Goal: Task Accomplishment & Management: Use online tool/utility

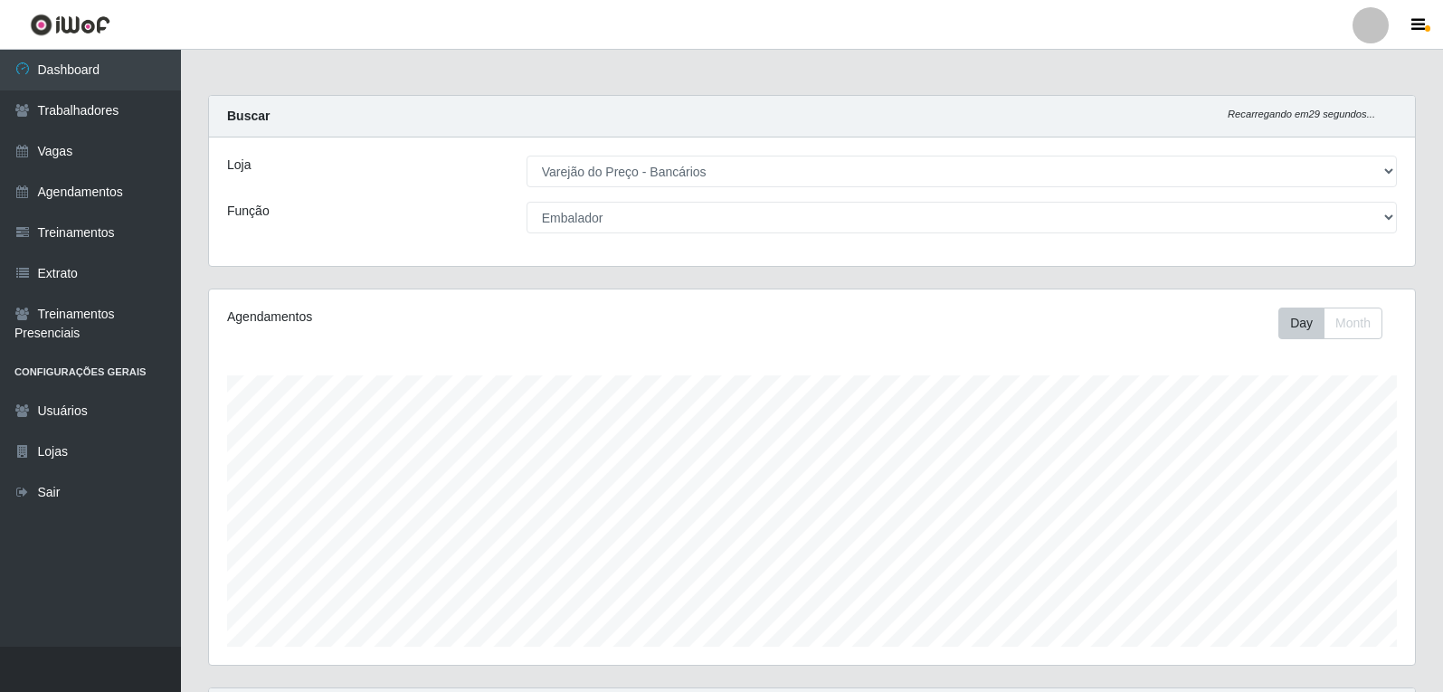
select select "157"
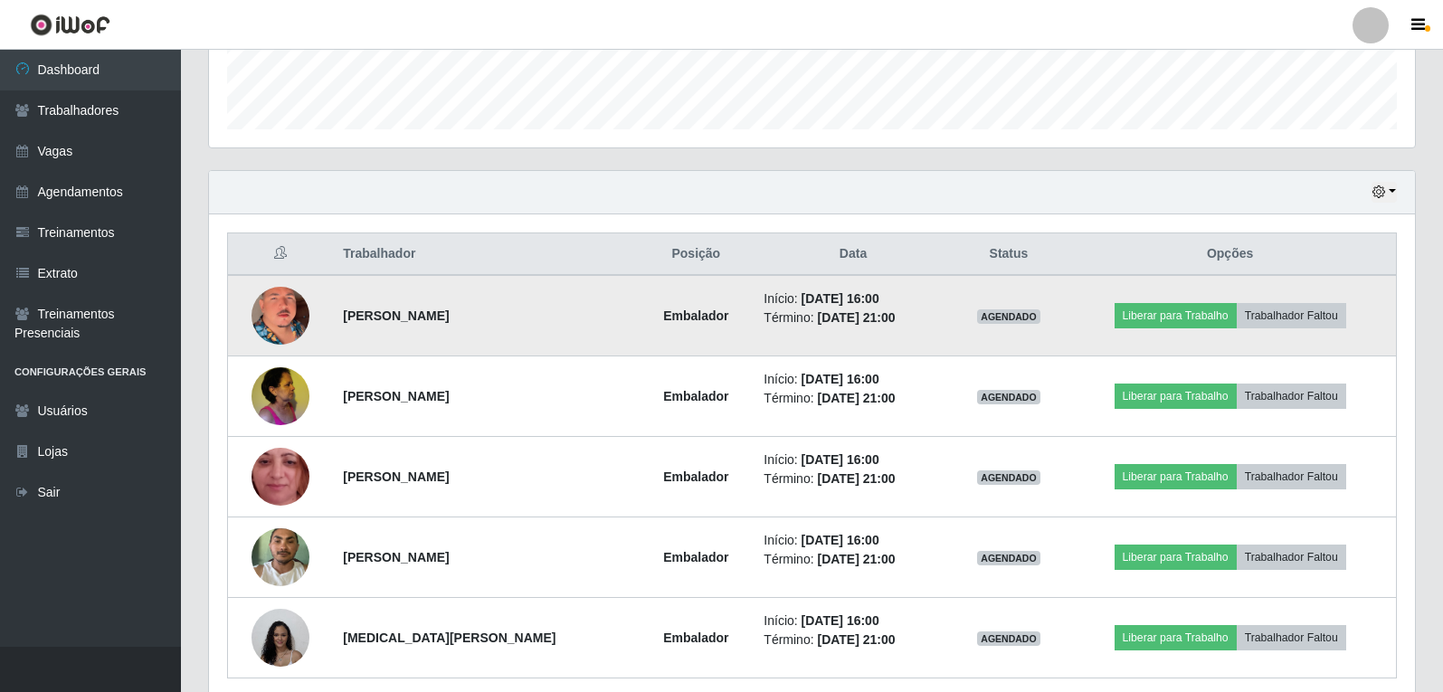
scroll to position [549, 0]
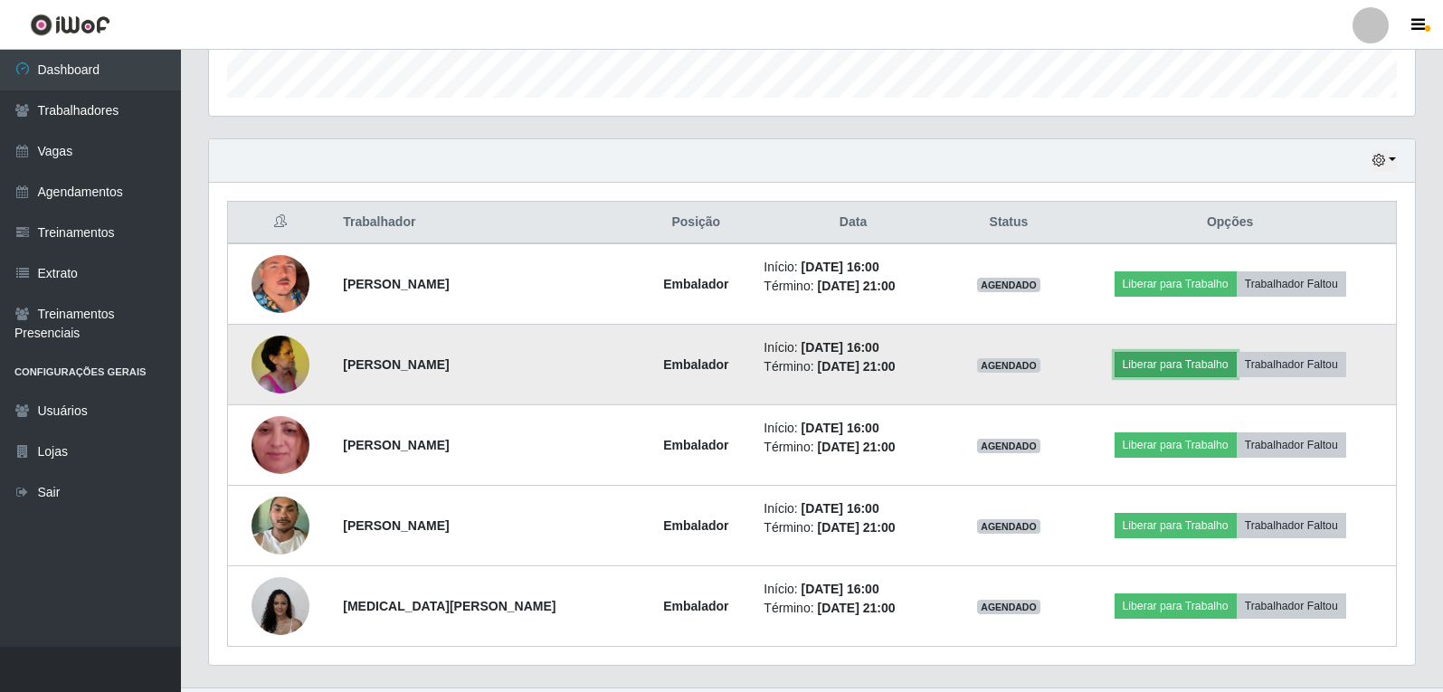
click at [1157, 374] on button "Liberar para Trabalho" at bounding box center [1175, 364] width 122 height 25
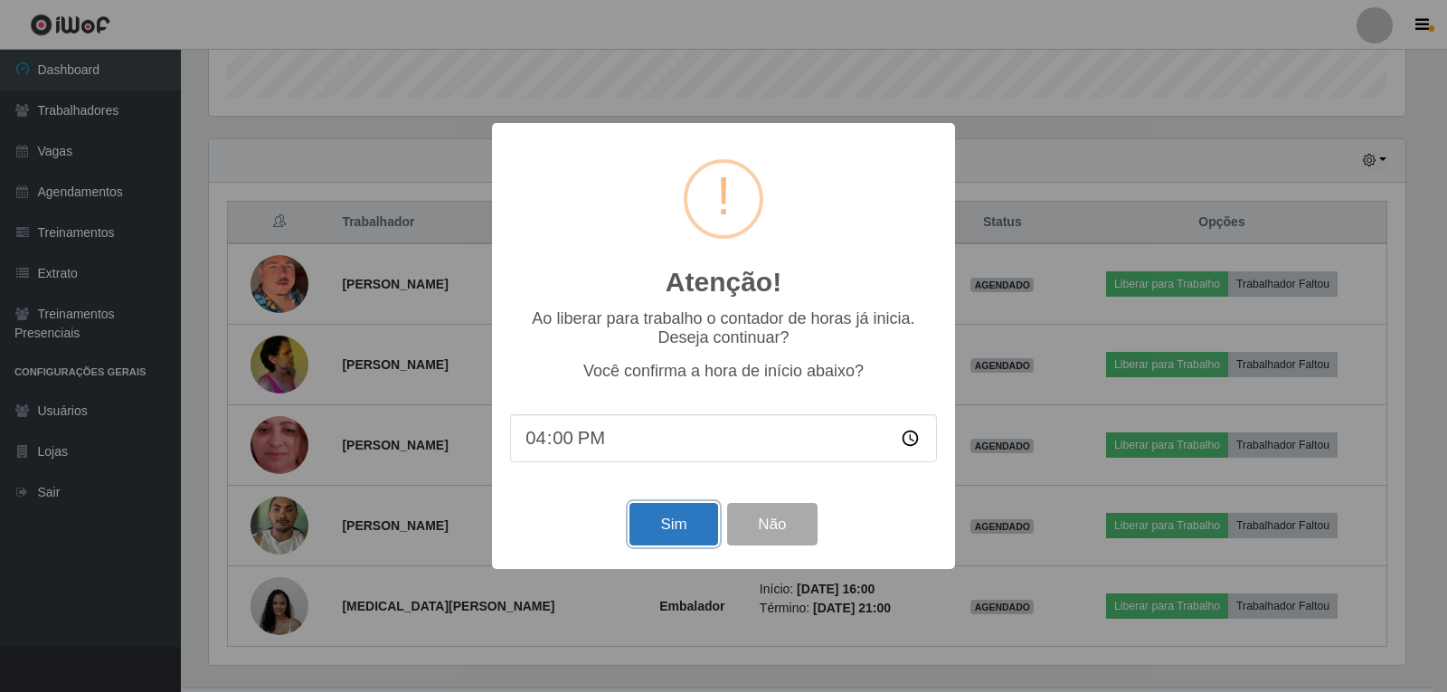
click at [684, 531] on button "Sim" at bounding box center [673, 524] width 88 height 43
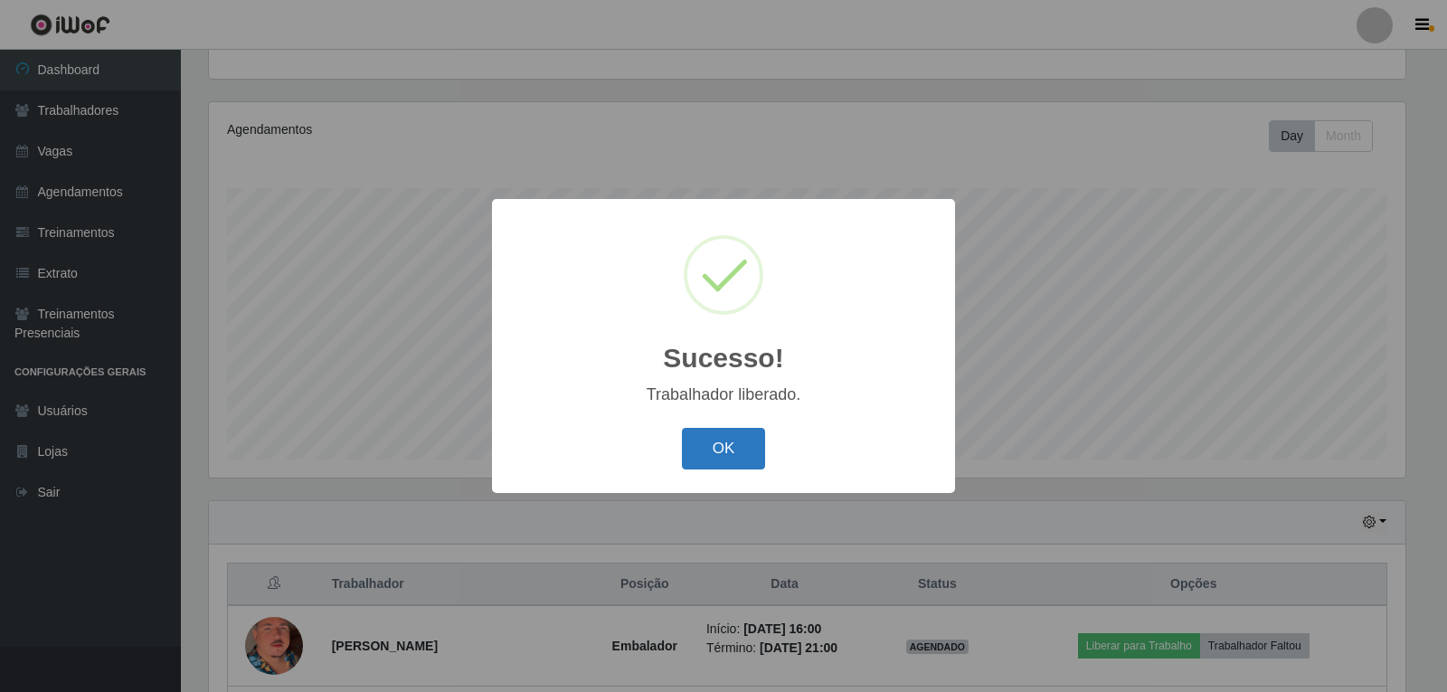
click at [722, 441] on button "OK" at bounding box center [724, 449] width 84 height 43
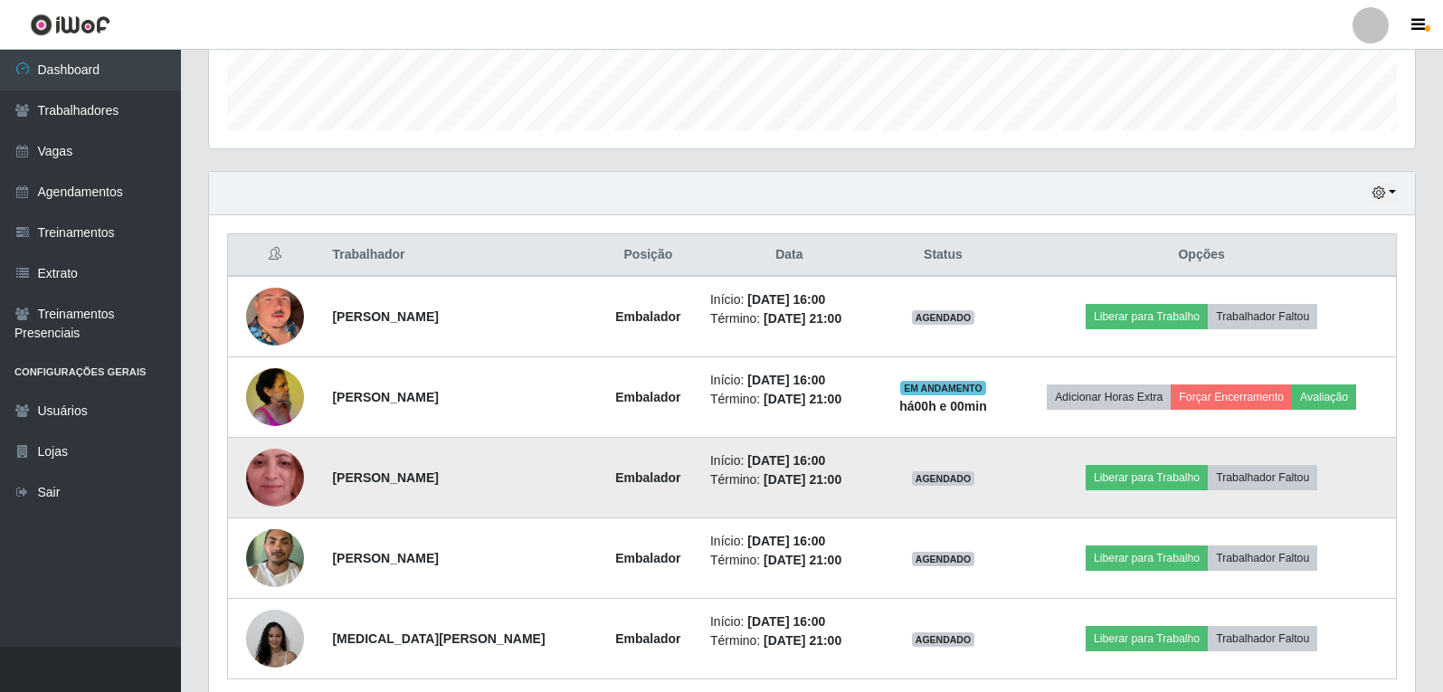
scroll to position [549, 0]
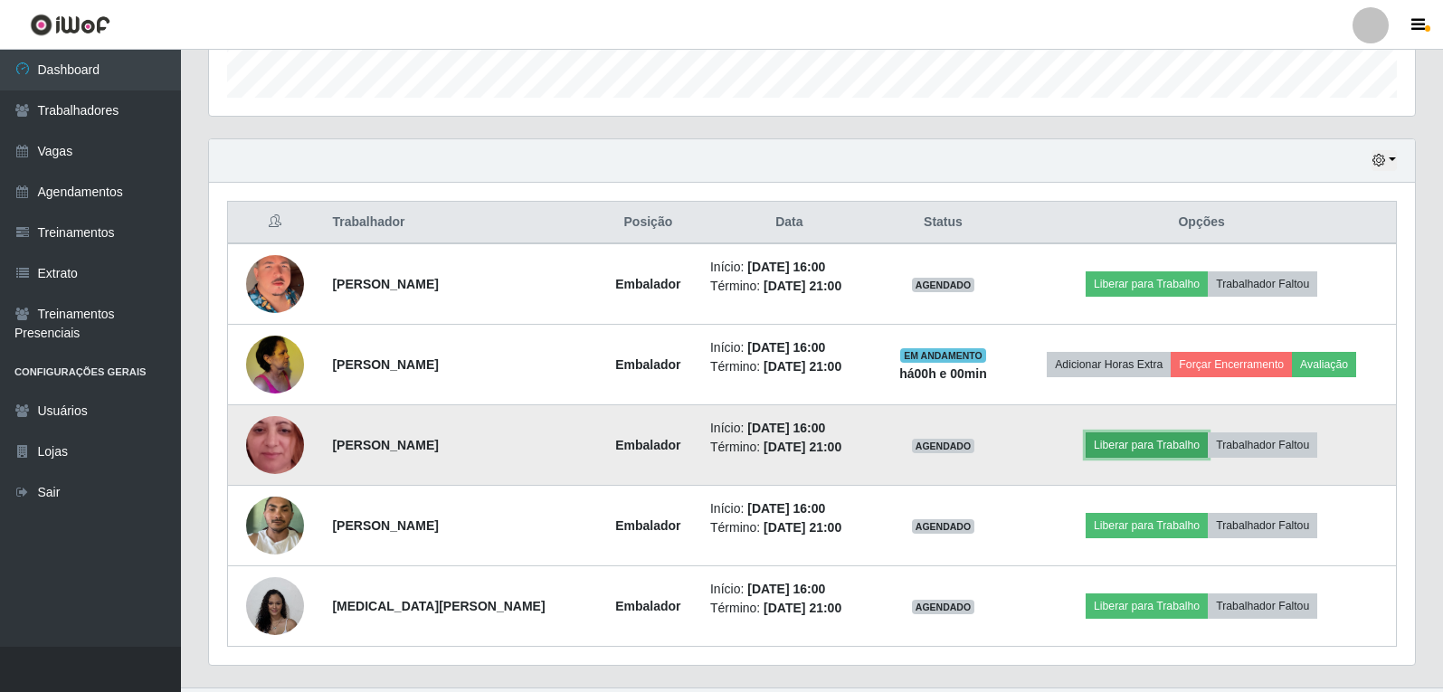
click at [1124, 449] on button "Liberar para Trabalho" at bounding box center [1146, 444] width 122 height 25
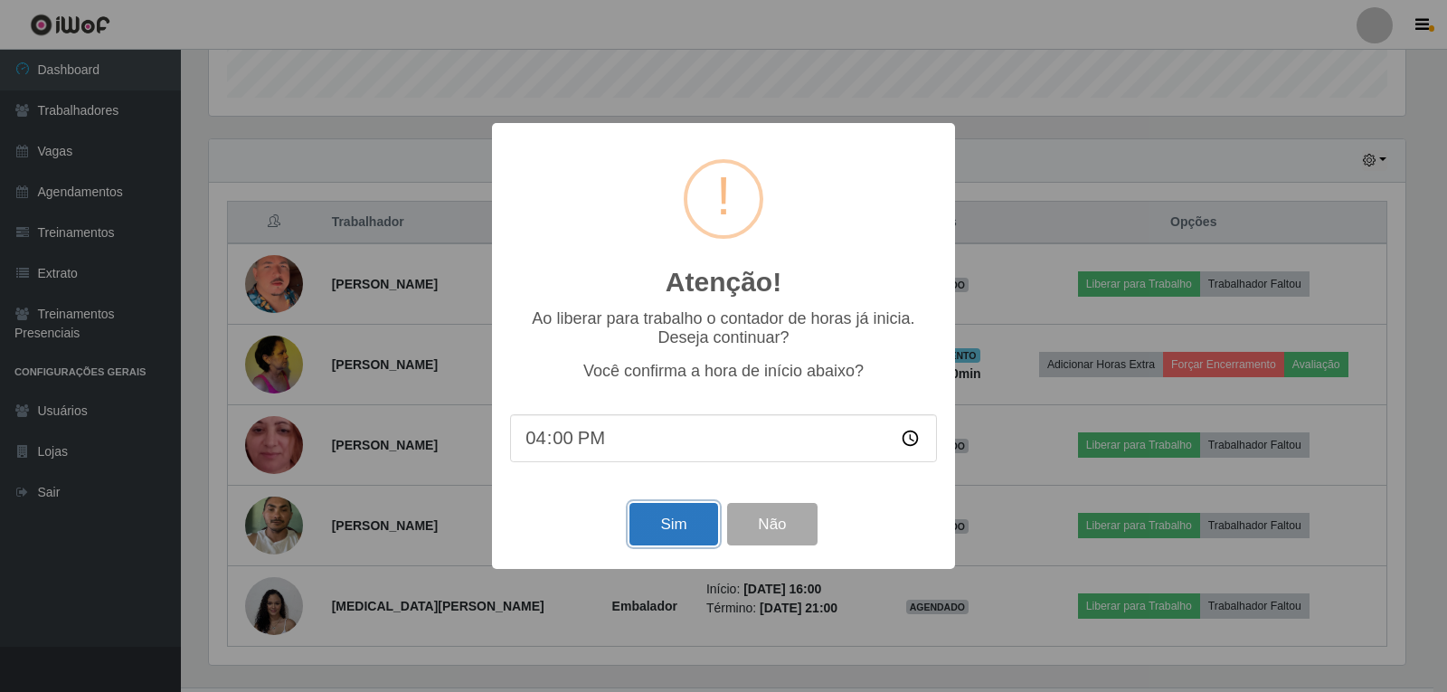
click at [667, 540] on button "Sim" at bounding box center [673, 524] width 88 height 43
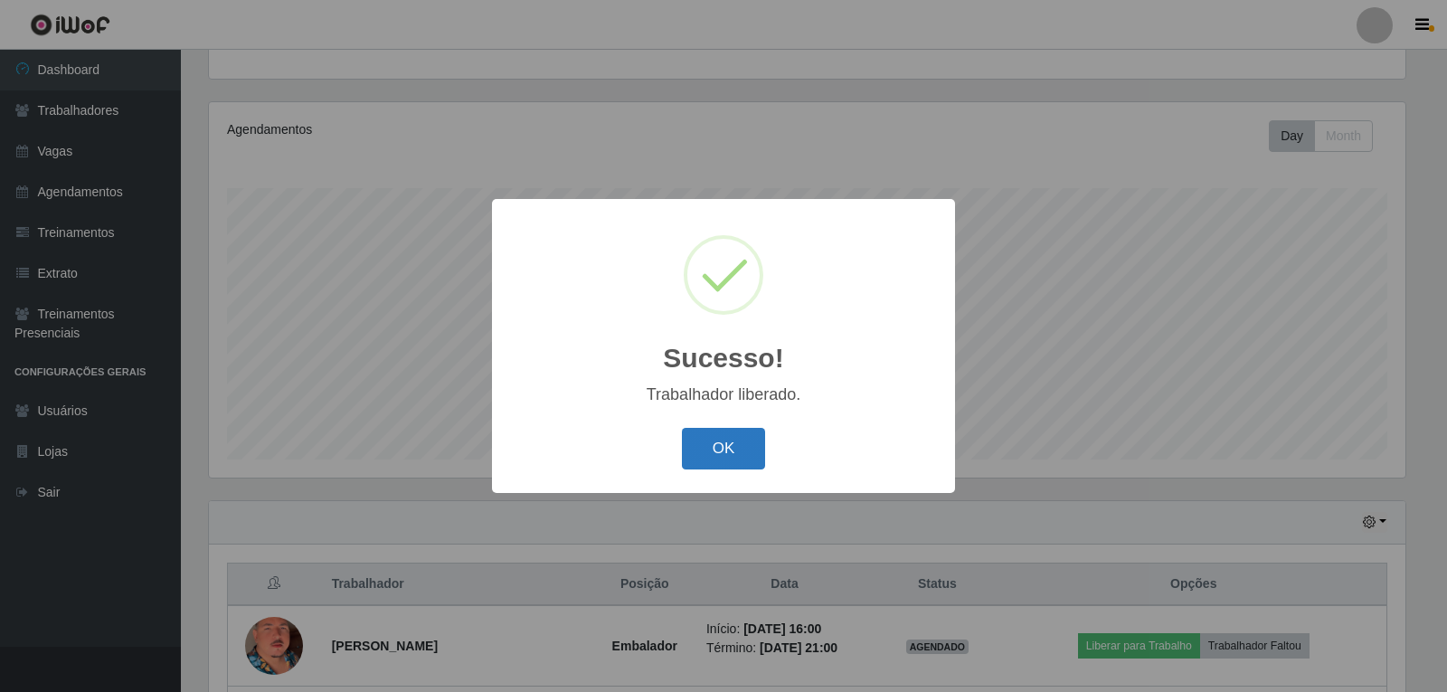
click at [743, 446] on button "OK" at bounding box center [724, 449] width 84 height 43
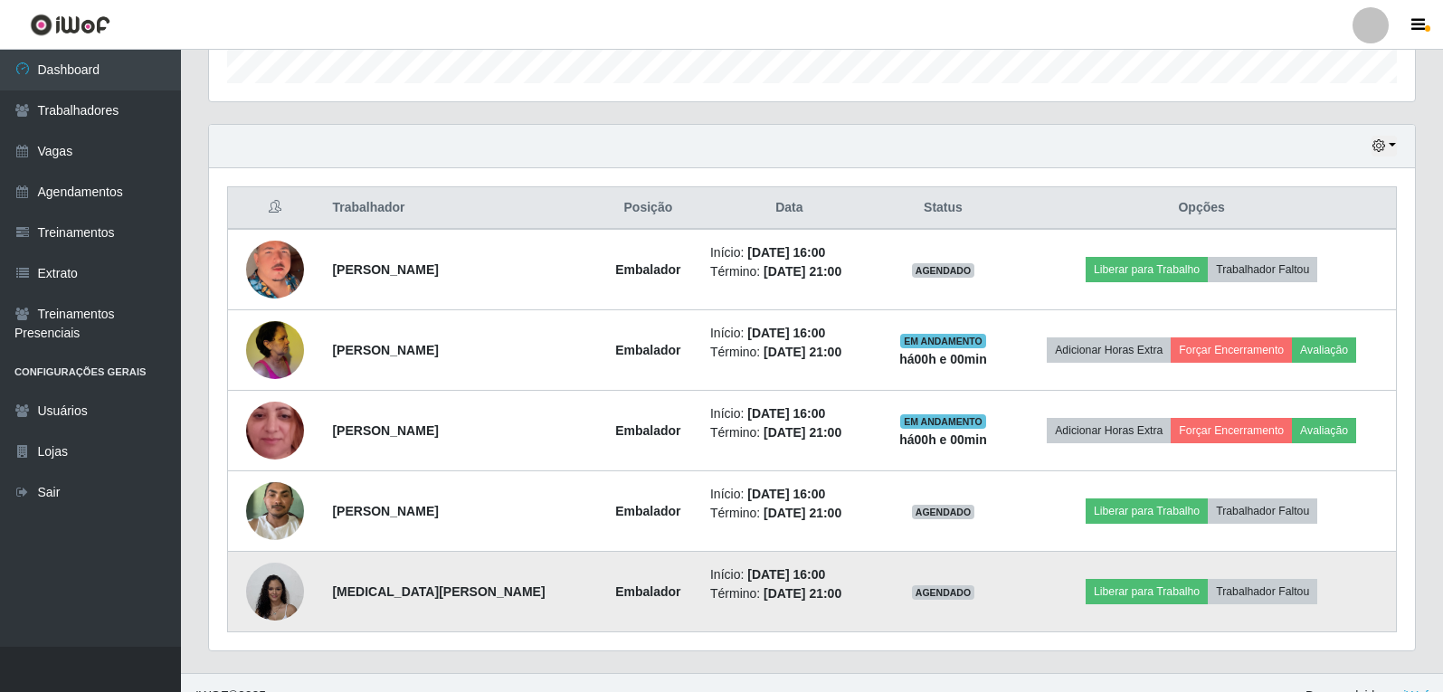
scroll to position [590, 0]
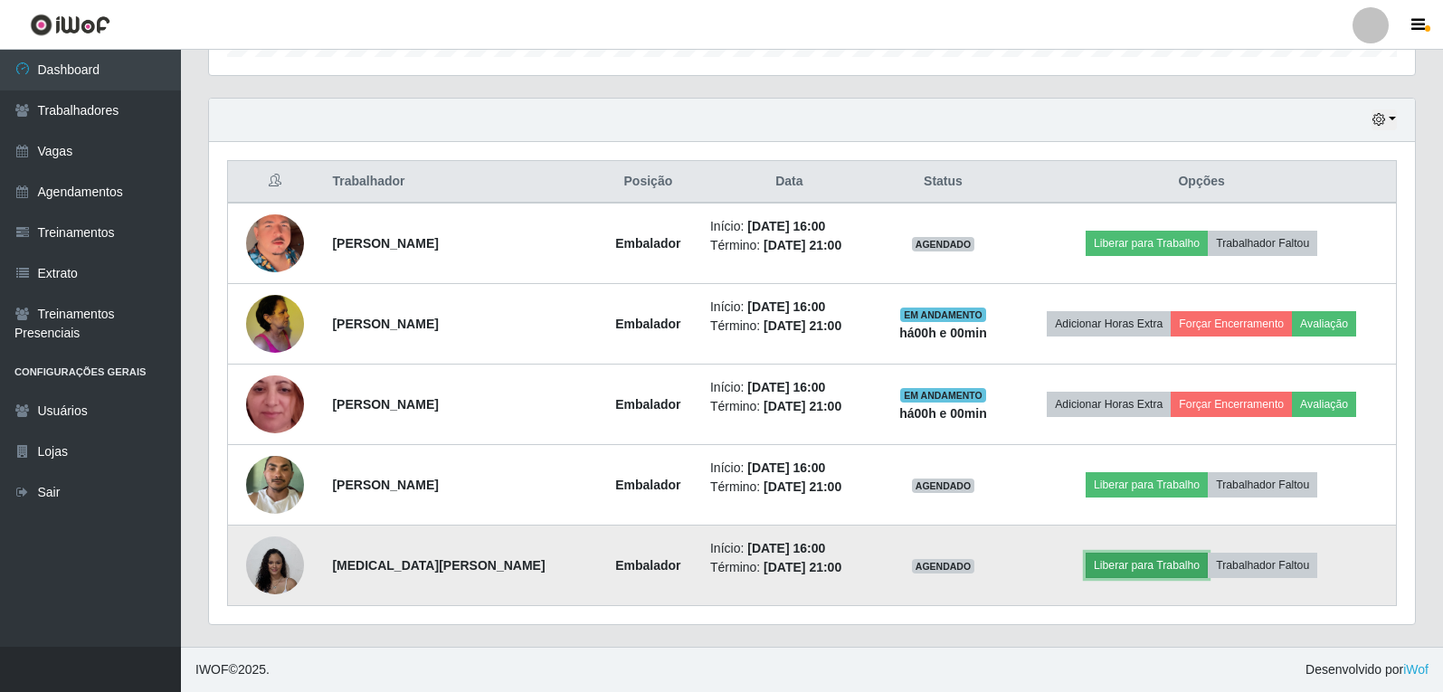
click at [1110, 563] on button "Liberar para Trabalho" at bounding box center [1146, 565] width 122 height 25
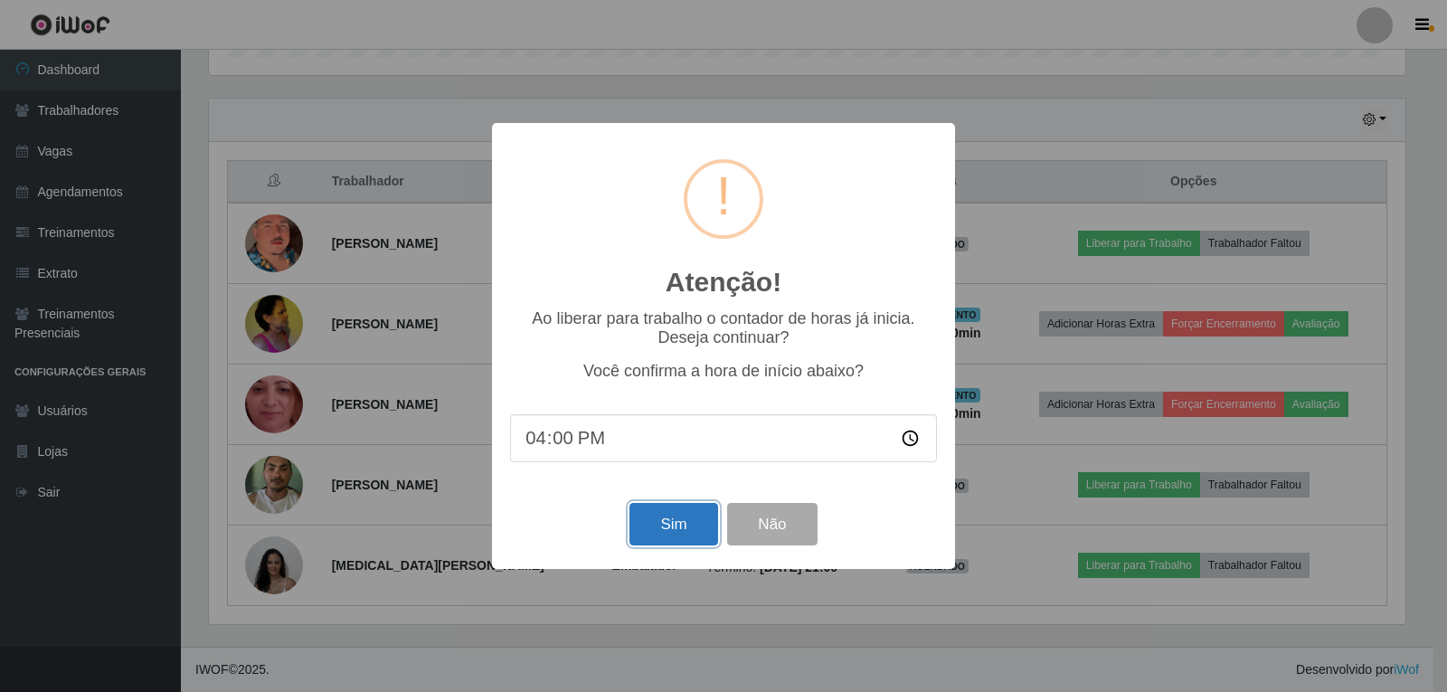
click at [653, 522] on button "Sim" at bounding box center [673, 524] width 88 height 43
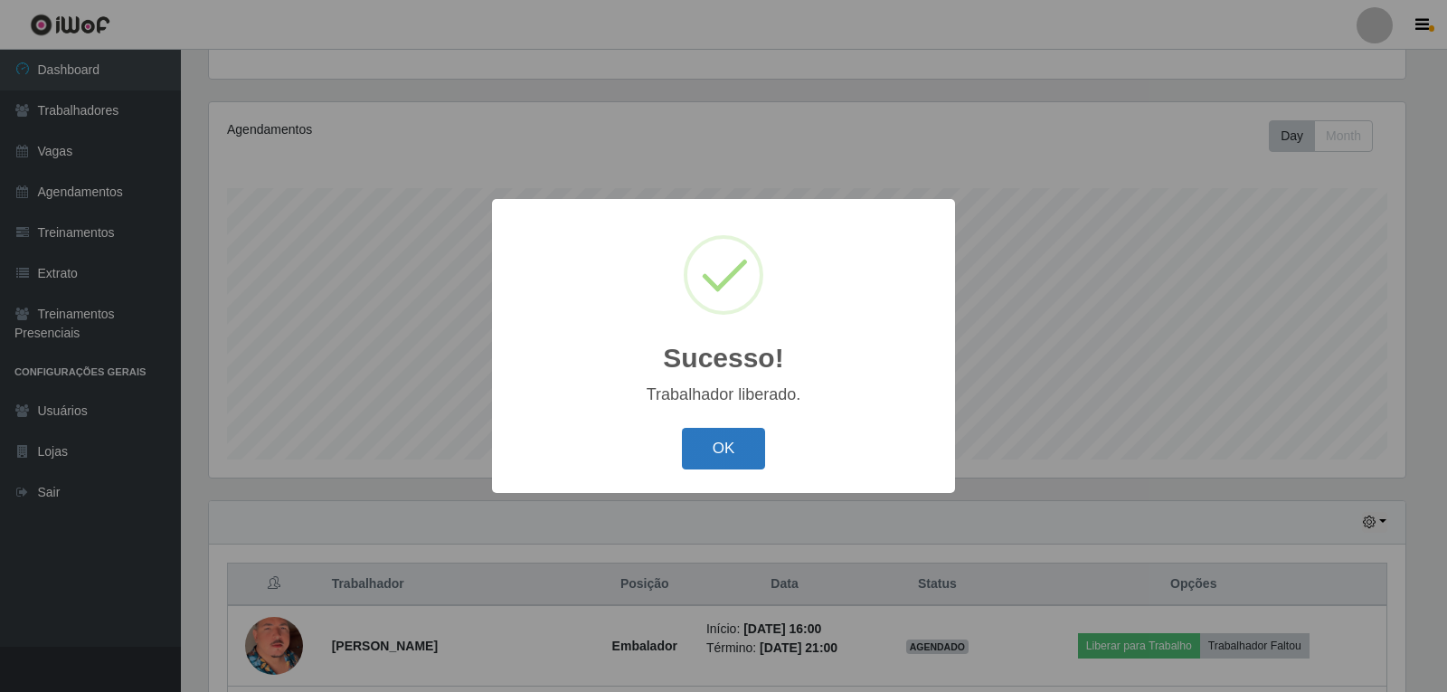
click at [739, 449] on button "OK" at bounding box center [724, 449] width 84 height 43
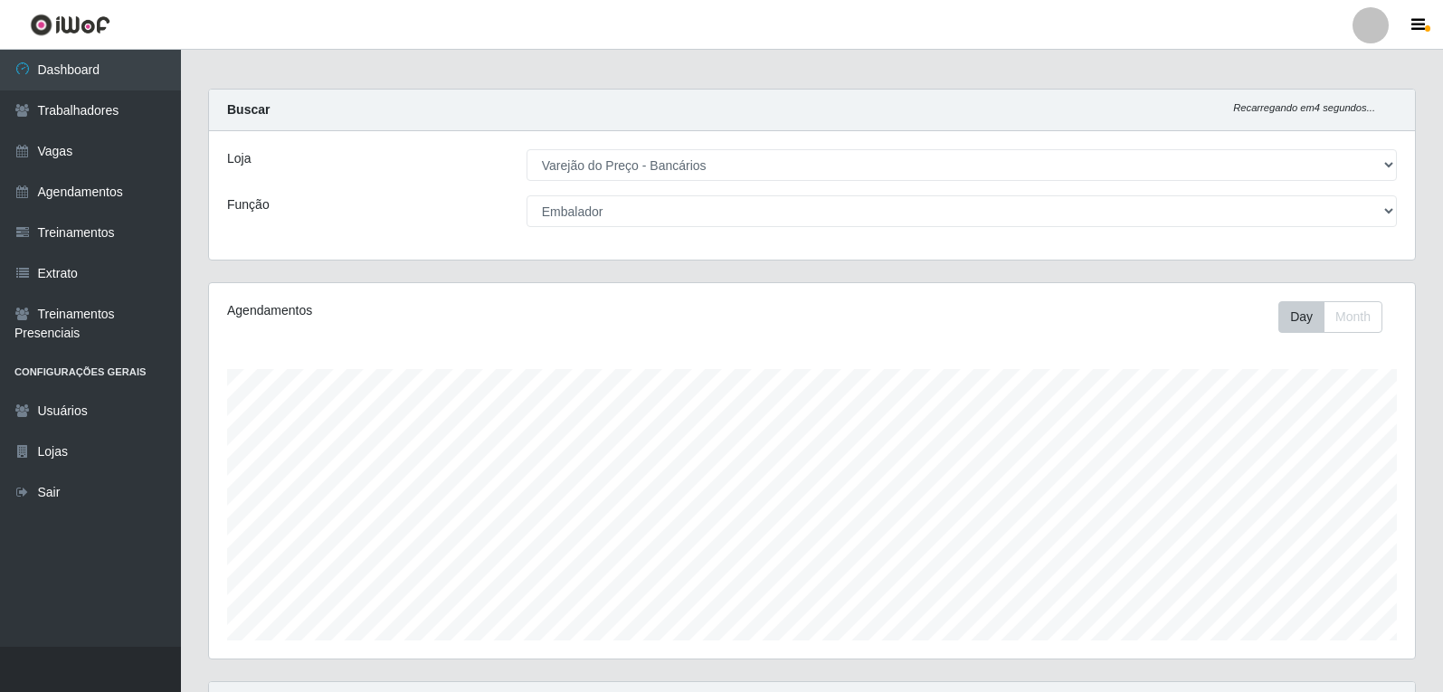
scroll to position [0, 0]
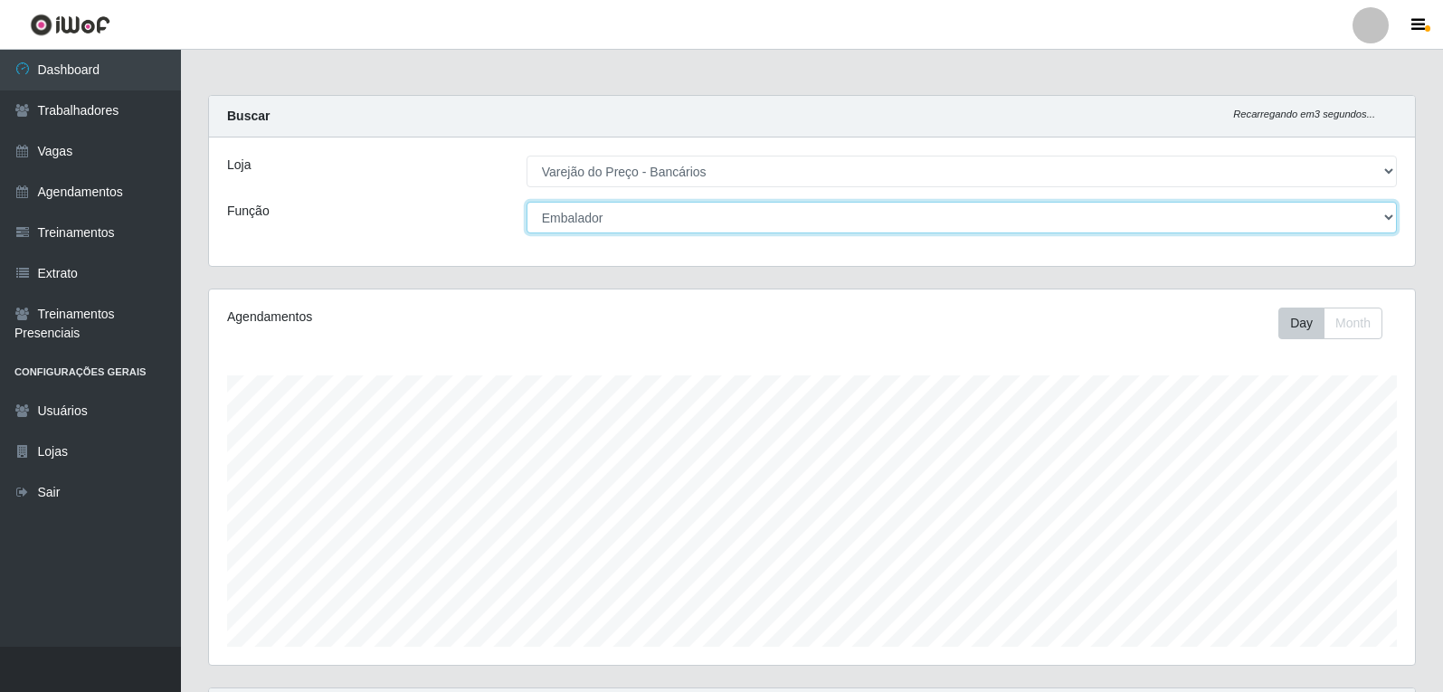
click at [602, 217] on select "[Selecione...] Auxiliar de Estacionamento Auxiliar de Estacionamento + Auxiliar…" at bounding box center [961, 218] width 870 height 32
click at [526, 202] on select "[Selecione...] Auxiliar de Estacionamento Auxiliar de Estacionamento + Auxiliar…" at bounding box center [961, 218] width 870 height 32
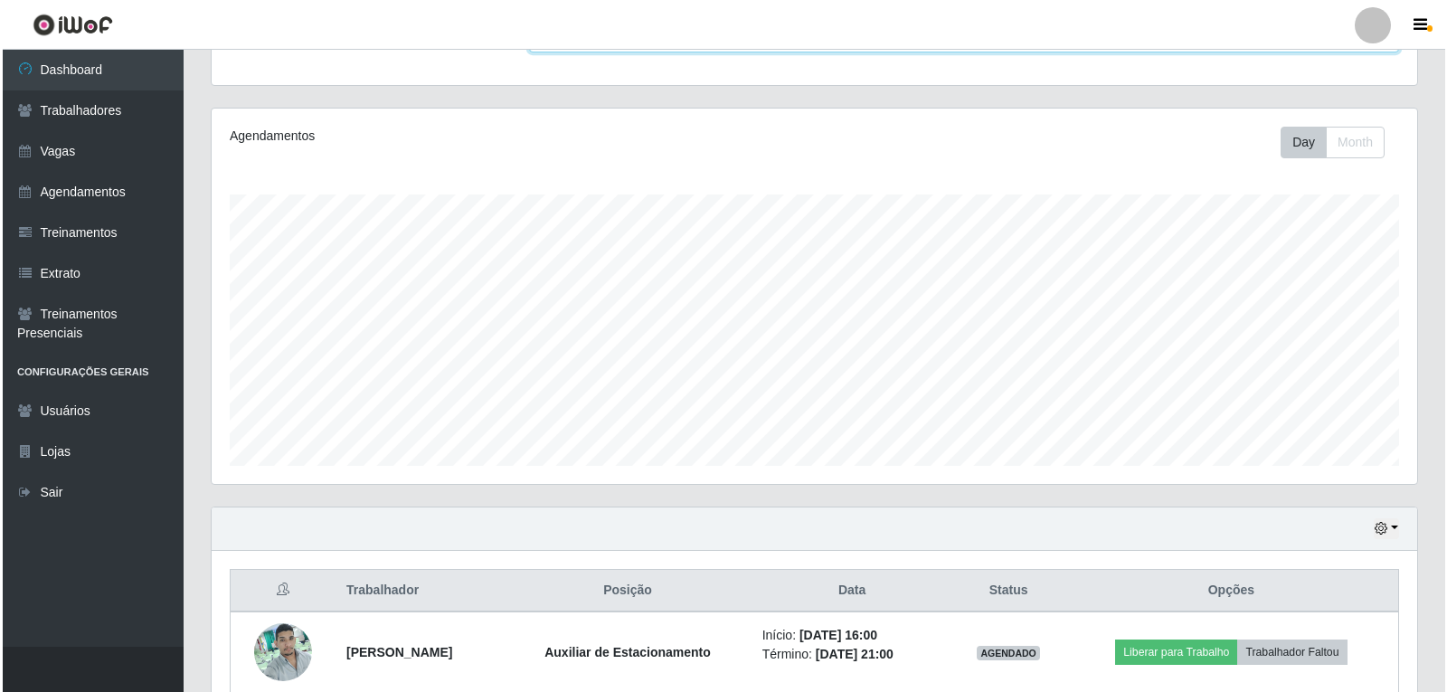
scroll to position [268, 0]
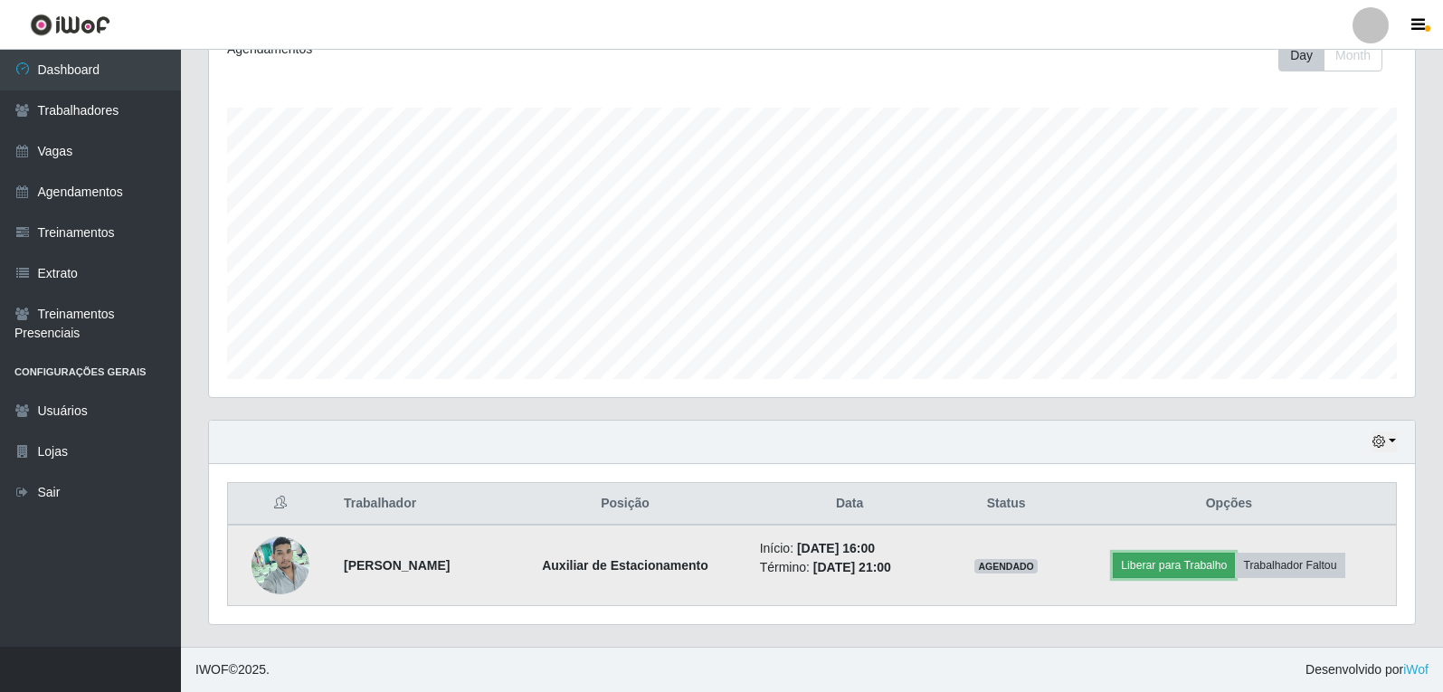
click at [1181, 557] on button "Liberar para Trabalho" at bounding box center [1173, 565] width 122 height 25
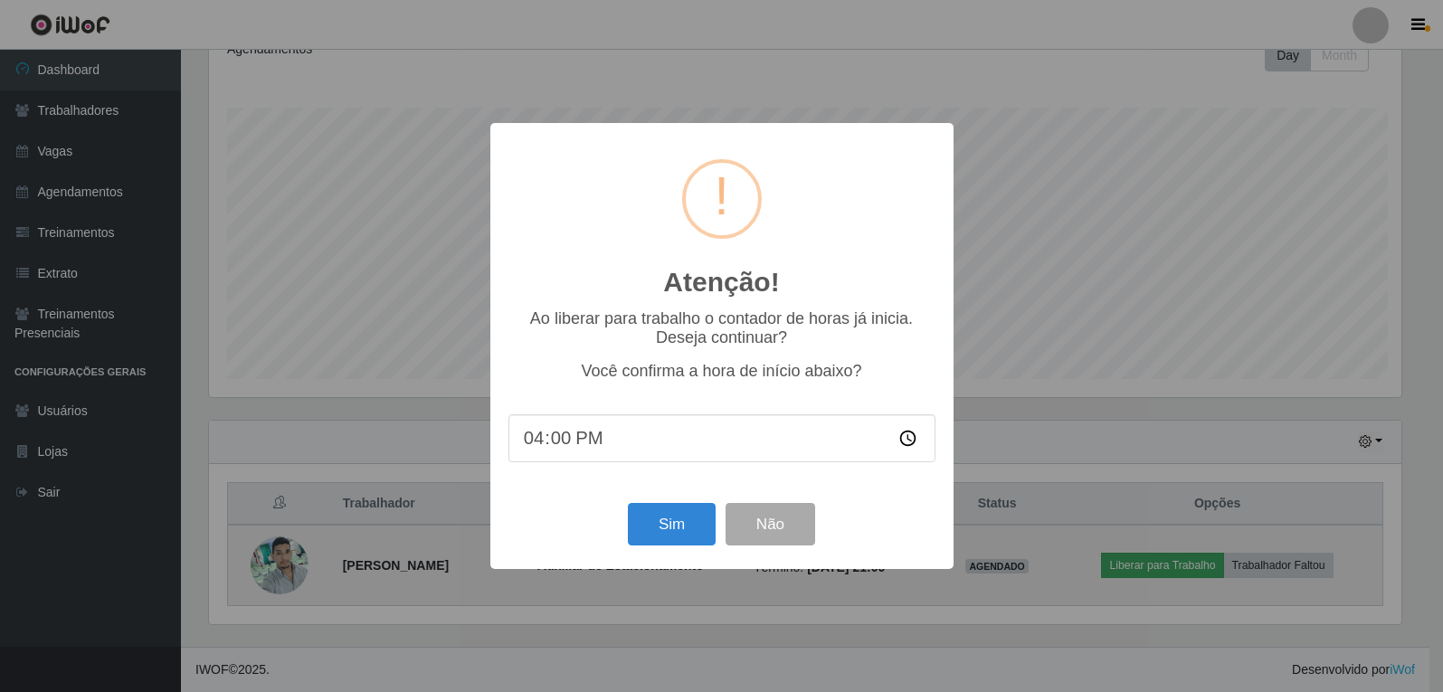
scroll to position [375, 1197]
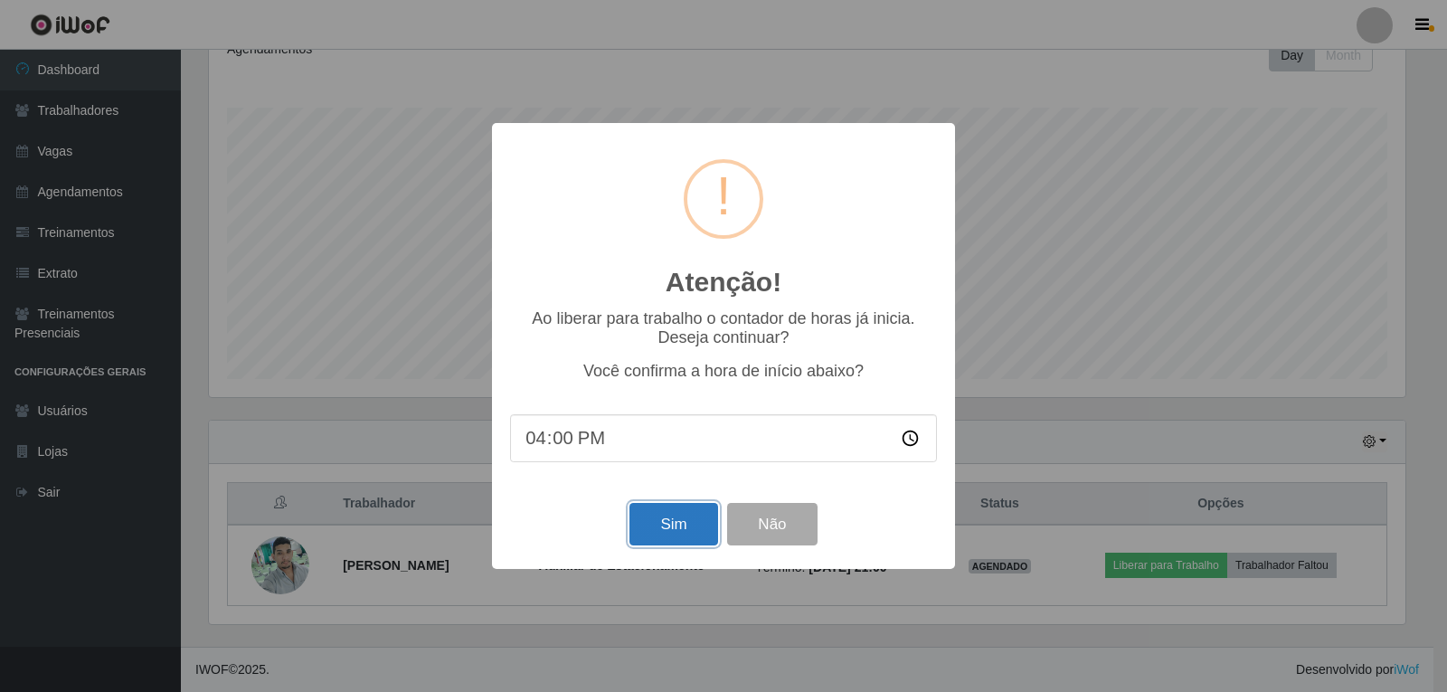
click at [691, 530] on button "Sim" at bounding box center [673, 524] width 88 height 43
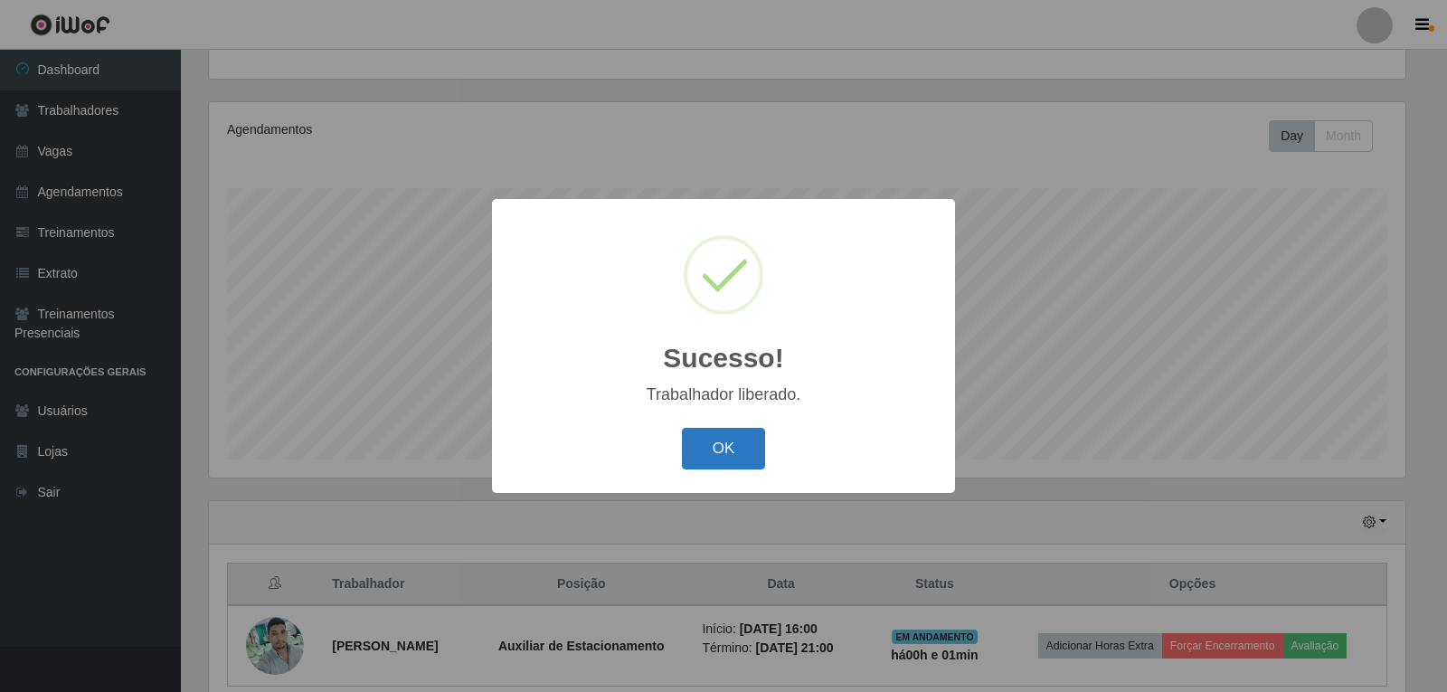
click at [743, 452] on button "OK" at bounding box center [724, 449] width 84 height 43
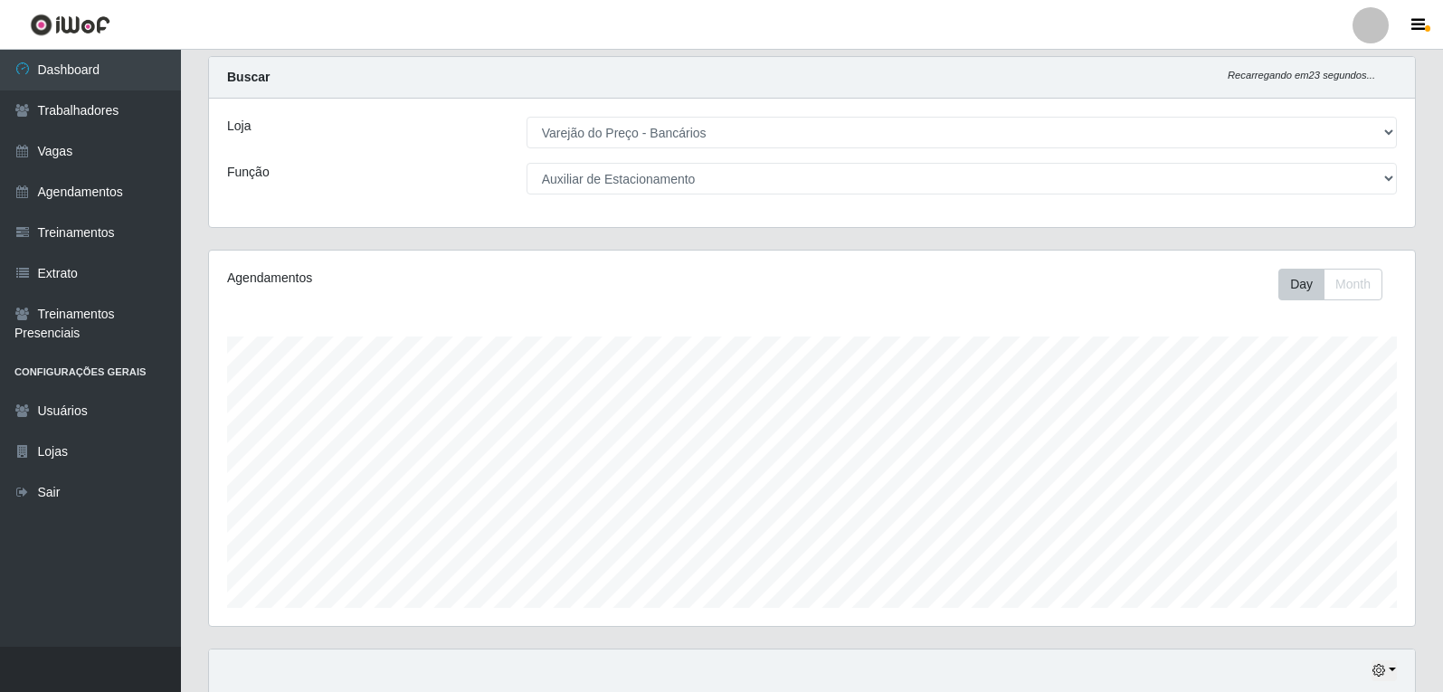
scroll to position [6, 0]
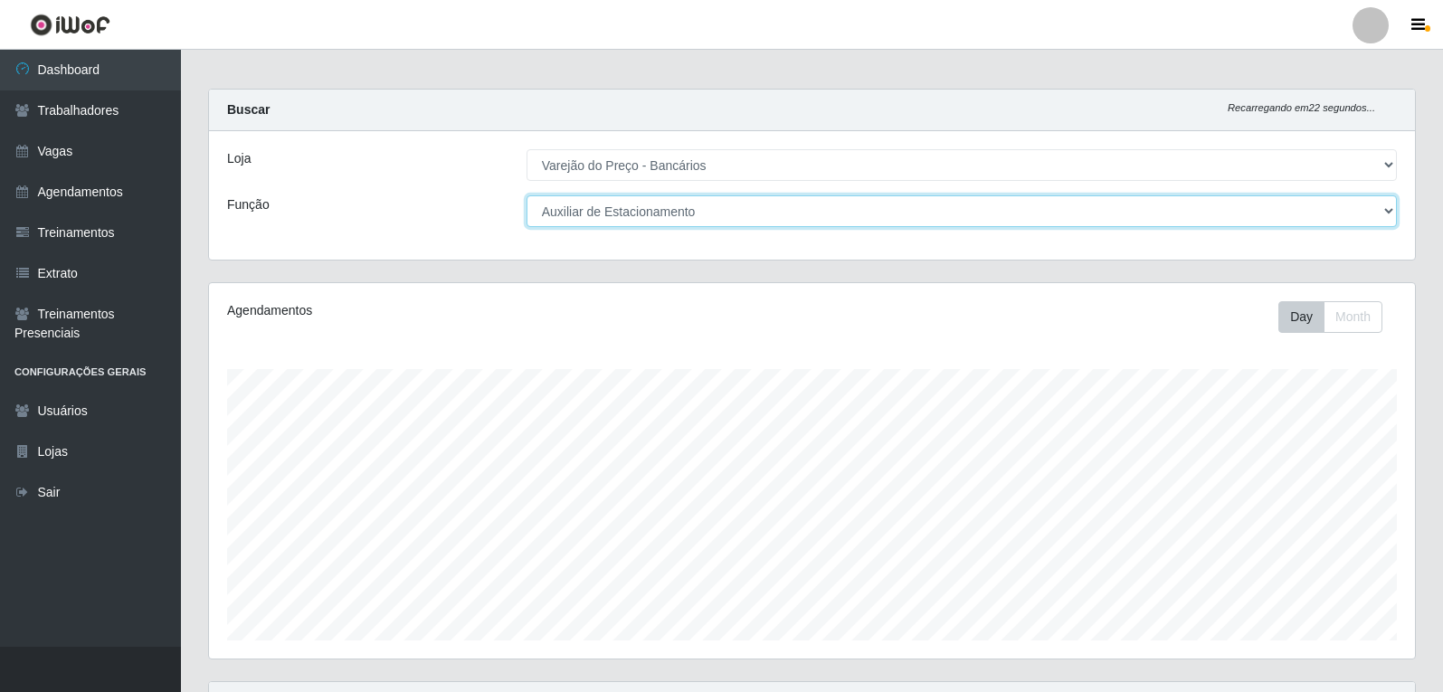
click at [563, 211] on select "[Selecione...] Auxiliar de Estacionamento Auxiliar de Estacionamento + Auxiliar…" at bounding box center [961, 211] width 870 height 32
select select "[Selecione...]"
click at [526, 195] on select "[Selecione...] Auxiliar de Estacionamento Auxiliar de Estacionamento + Auxiliar…" at bounding box center [961, 211] width 870 height 32
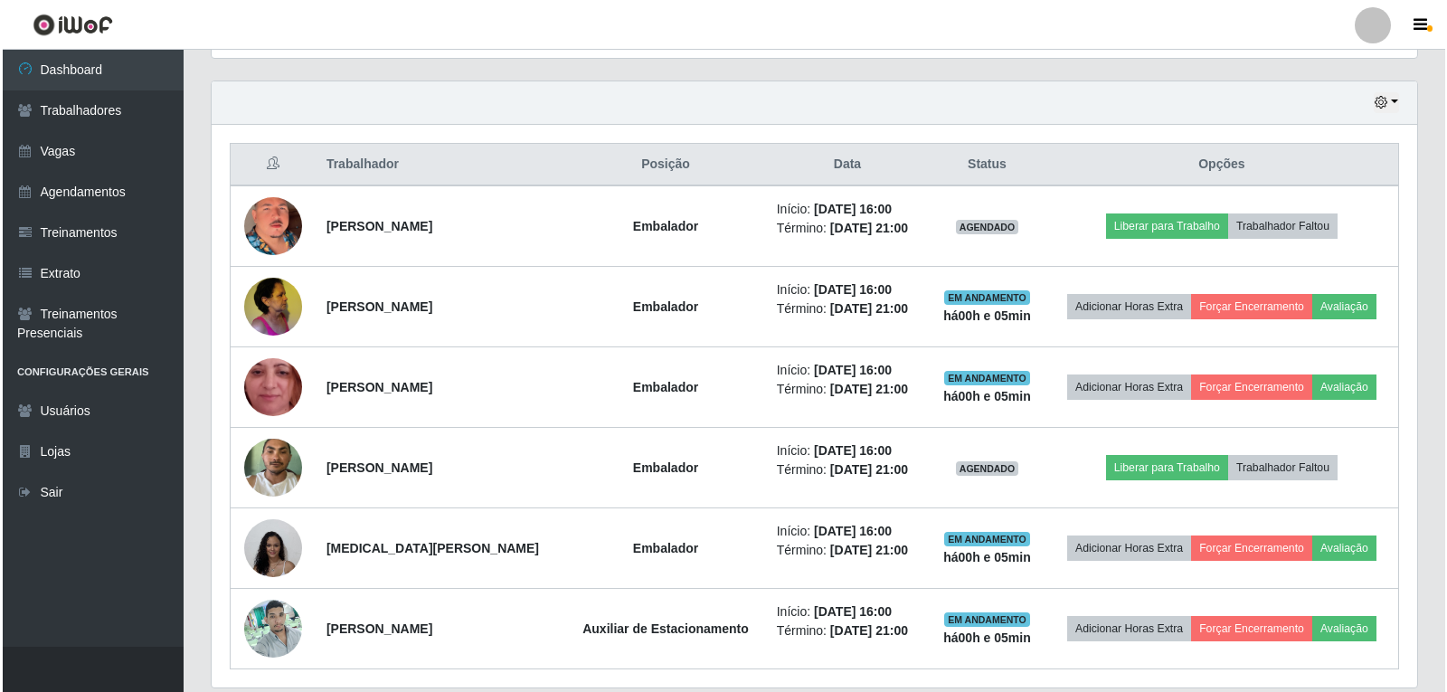
scroll to position [639, 0]
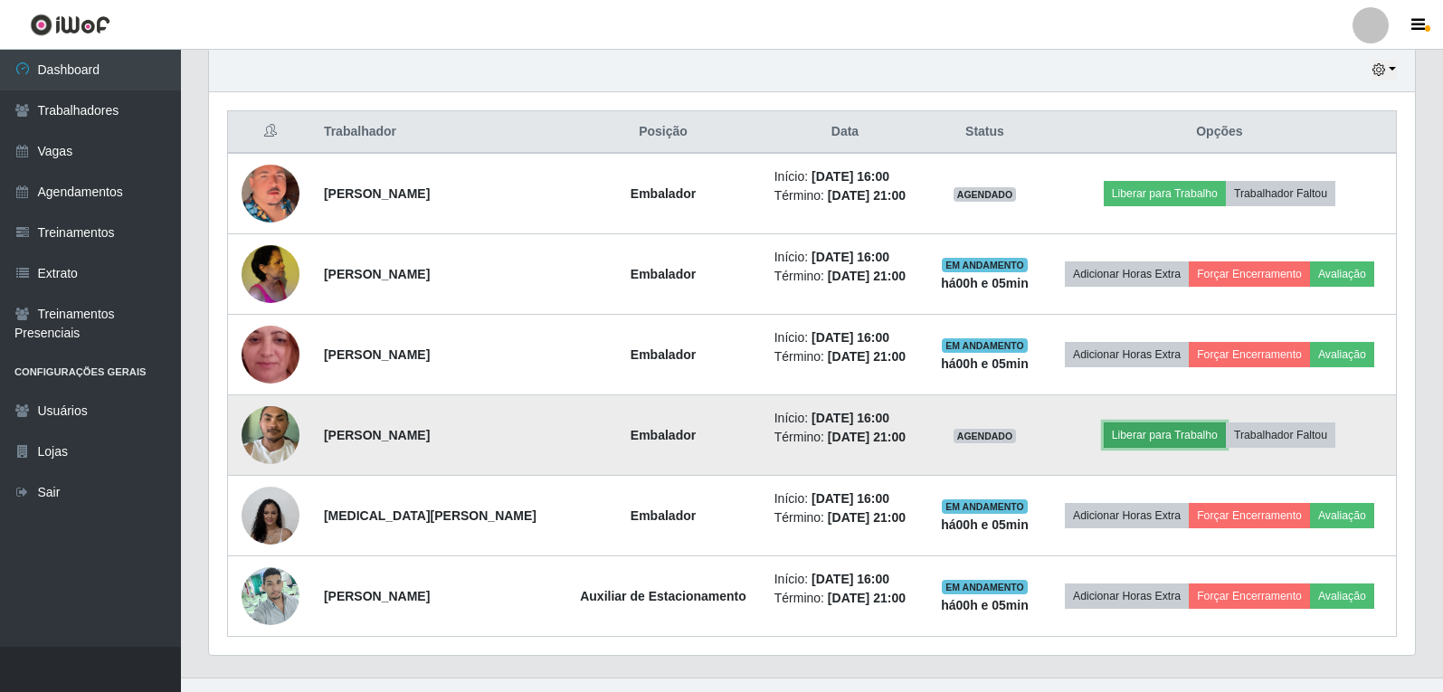
click at [1152, 433] on button "Liberar para Trabalho" at bounding box center [1164, 434] width 122 height 25
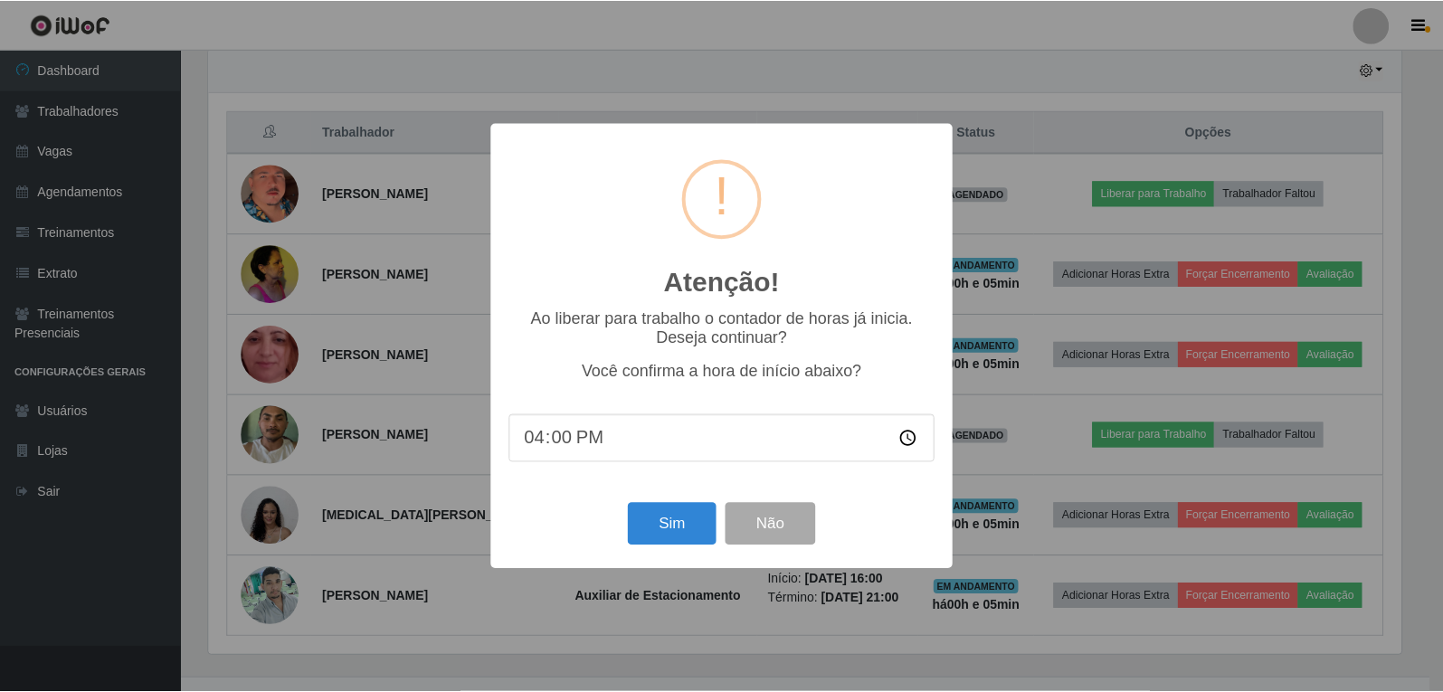
scroll to position [375, 1197]
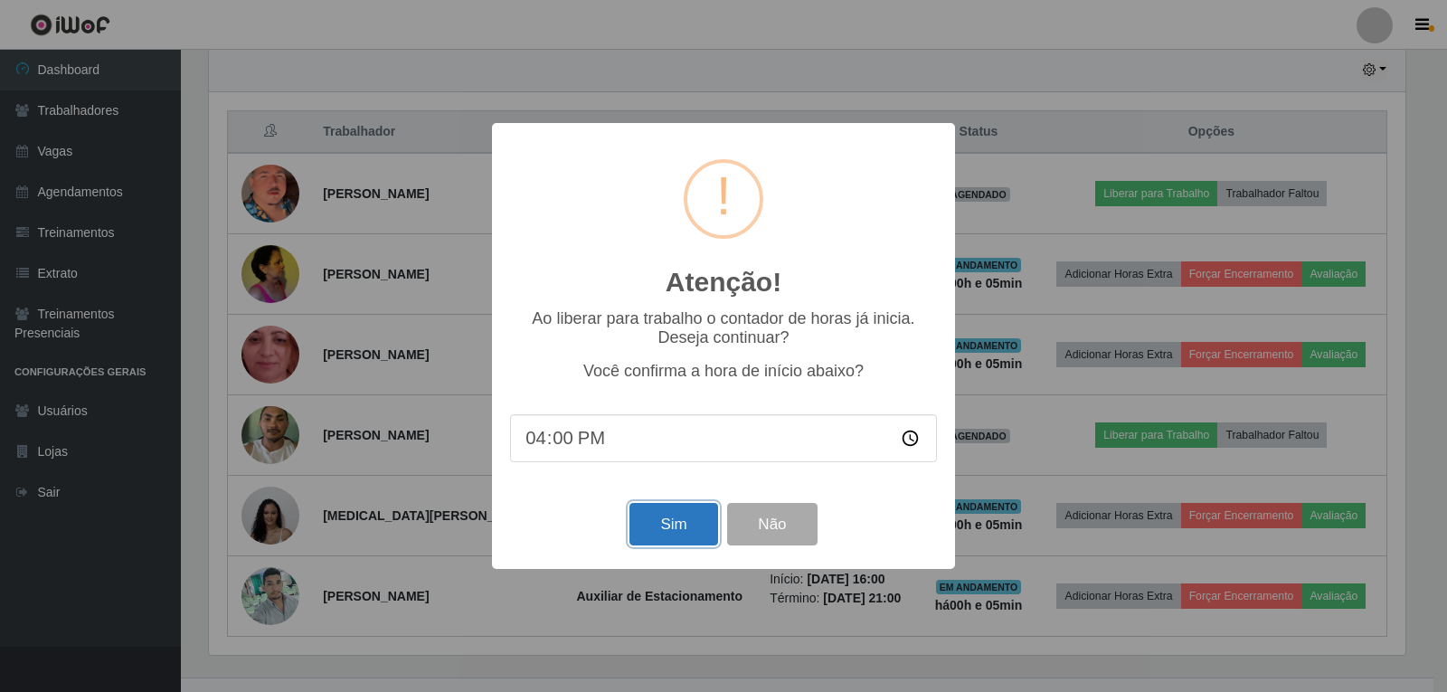
click at [669, 532] on button "Sim" at bounding box center [673, 524] width 88 height 43
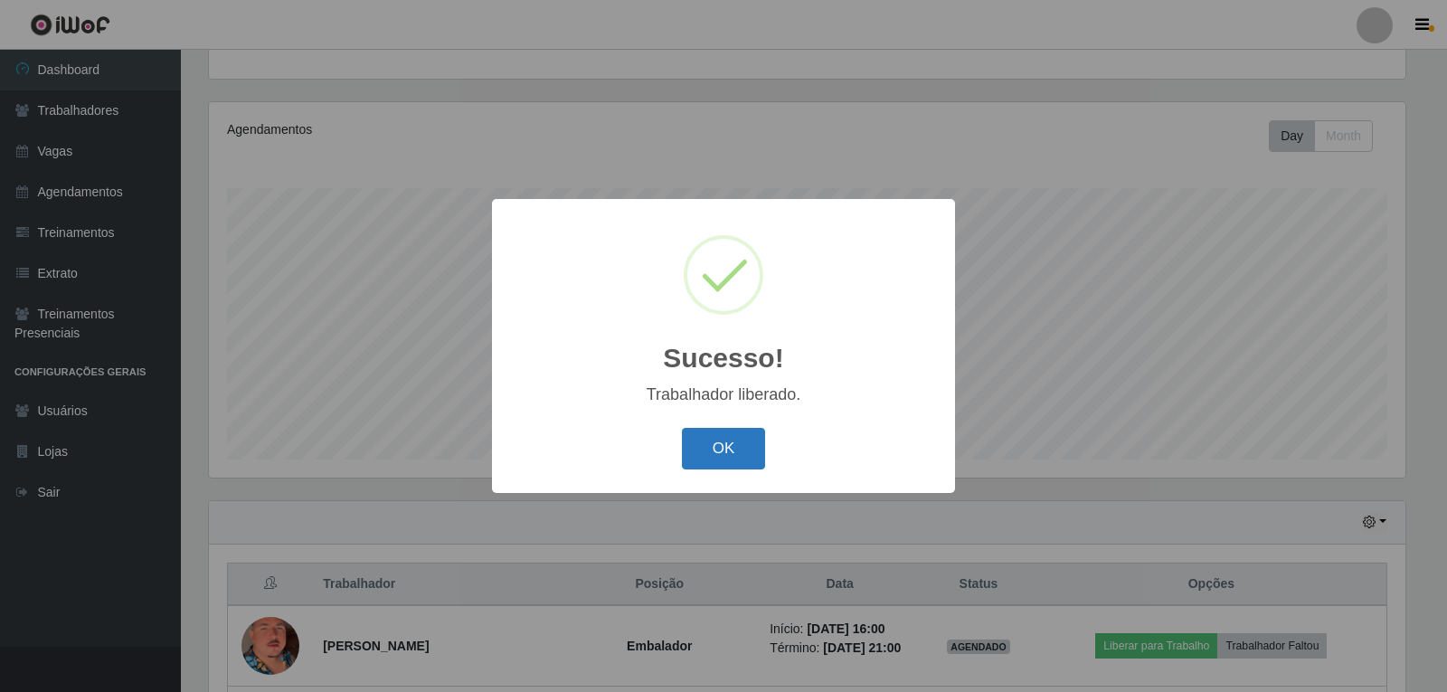
click at [736, 458] on button "OK" at bounding box center [724, 449] width 84 height 43
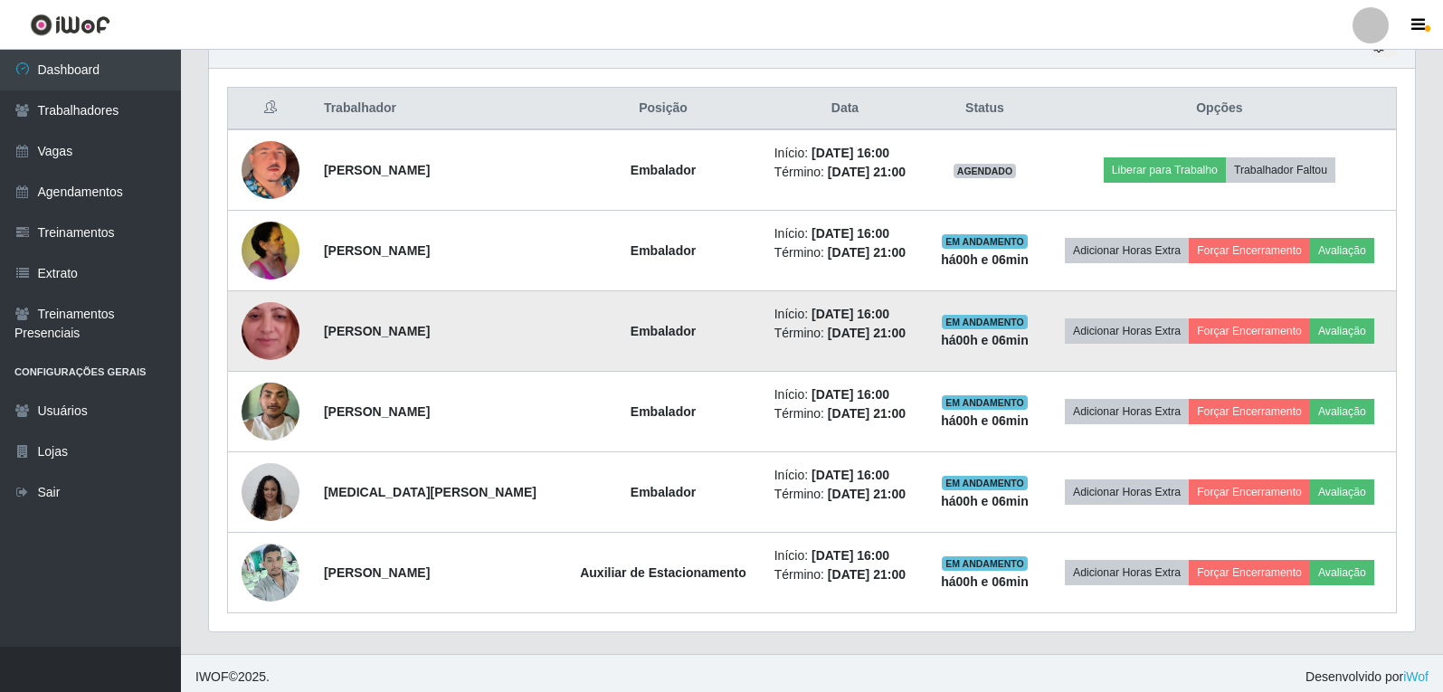
scroll to position [670, 0]
